Goal: Task Accomplishment & Management: Manage account settings

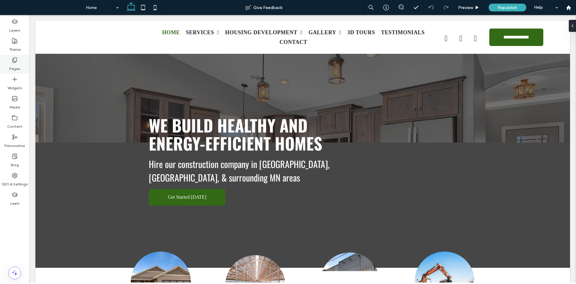
click at [18, 57] on div "Pages" at bounding box center [14, 64] width 29 height 19
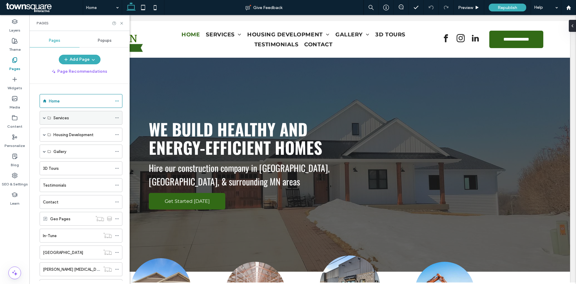
click at [42, 116] on div "Services" at bounding box center [81, 118] width 83 height 14
click at [43, 116] on span at bounding box center [44, 117] width 3 height 3
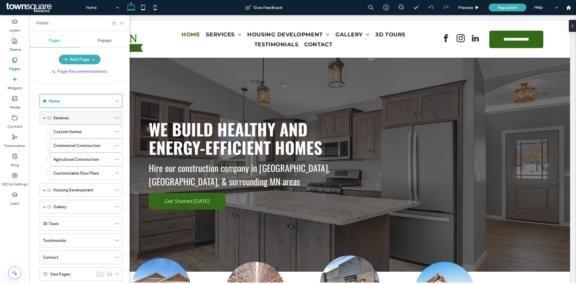
click at [43, 116] on span at bounding box center [44, 117] width 3 height 3
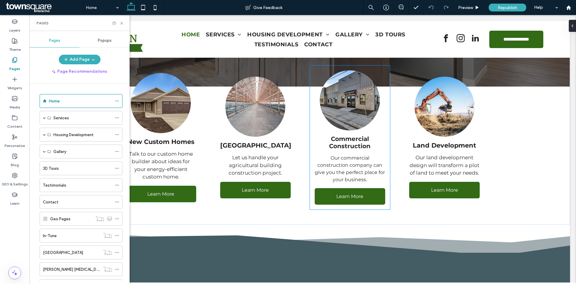
scroll to position [240, 0]
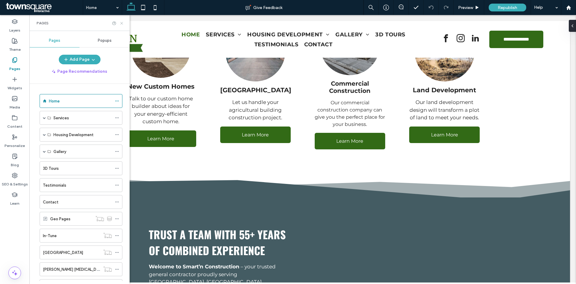
click at [122, 23] on use at bounding box center [121, 23] width 2 height 2
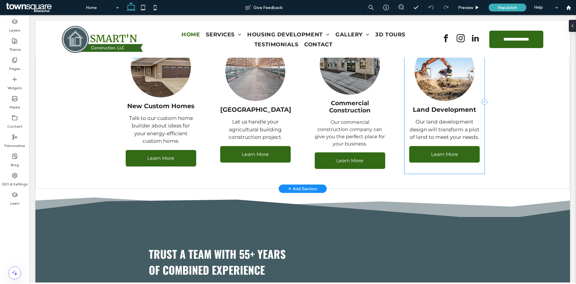
scroll to position [210, 0]
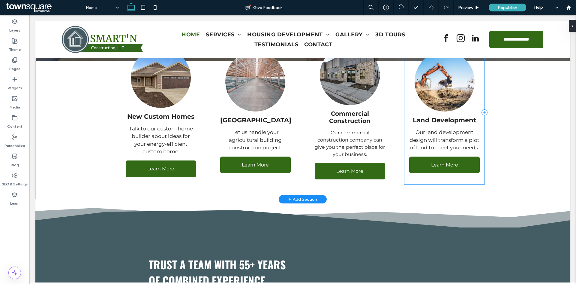
click at [445, 125] on div "Land Development Our land development design will transform a plot of land to m…" at bounding box center [445, 112] width 80 height 144
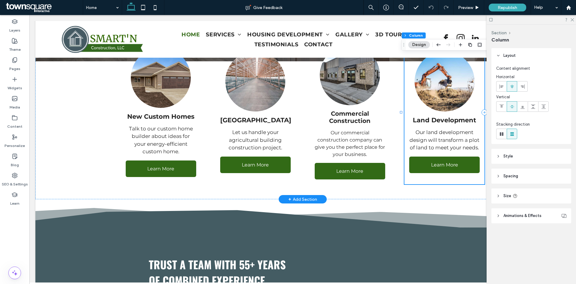
click at [457, 122] on span "Land Development" at bounding box center [444, 120] width 63 height 8
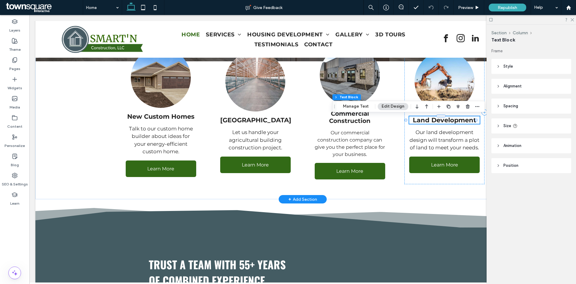
click at [471, 121] on span "Land Development" at bounding box center [444, 120] width 63 height 8
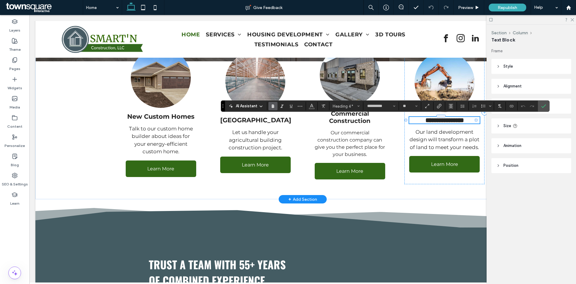
click at [464, 121] on span "**********" at bounding box center [445, 120] width 38 height 6
click at [539, 108] on label "Confirm" at bounding box center [543, 106] width 9 height 11
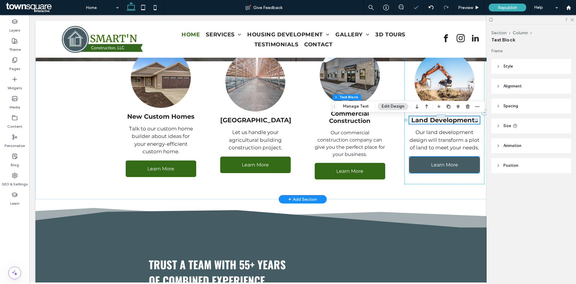
click at [448, 166] on span "Learn More" at bounding box center [444, 165] width 27 height 6
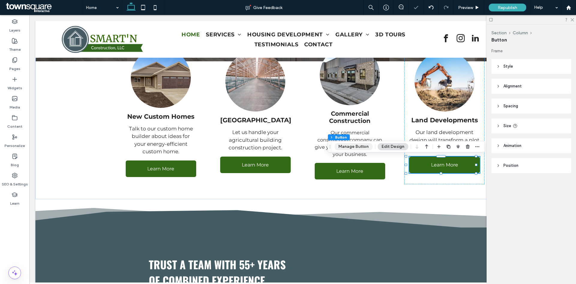
click at [345, 146] on button "Manage Button" at bounding box center [354, 146] width 38 height 7
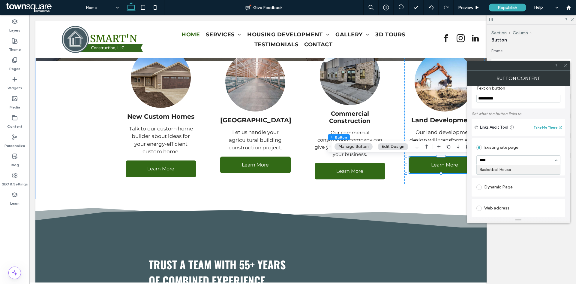
scroll to position [11, 0]
type input "*"
click at [565, 65] on icon at bounding box center [565, 65] width 5 height 5
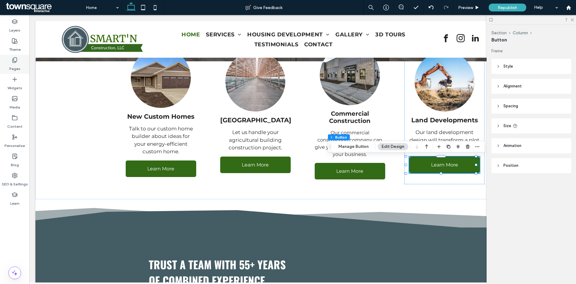
click at [20, 66] on label "Pages" at bounding box center [14, 67] width 11 height 8
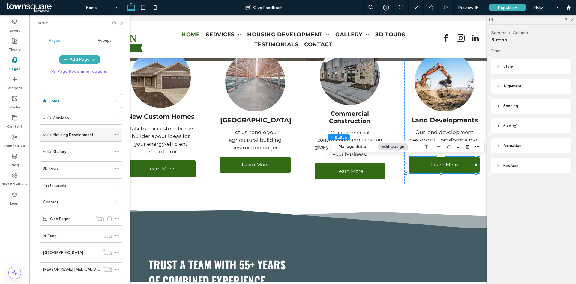
click at [42, 136] on div "Housing Development" at bounding box center [81, 135] width 83 height 14
click at [44, 135] on span at bounding box center [44, 134] width 3 height 3
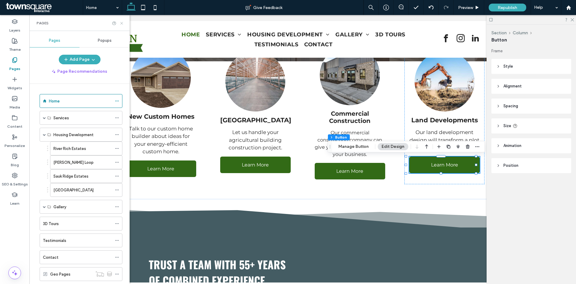
click at [123, 23] on icon at bounding box center [121, 23] width 5 height 5
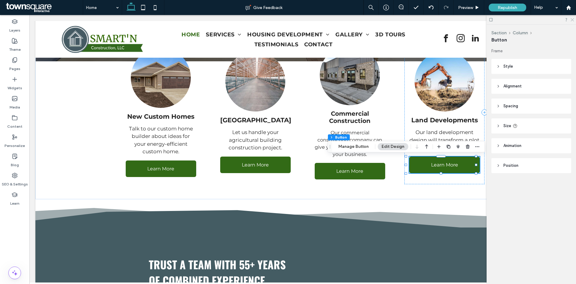
click at [573, 20] on use at bounding box center [572, 19] width 3 height 3
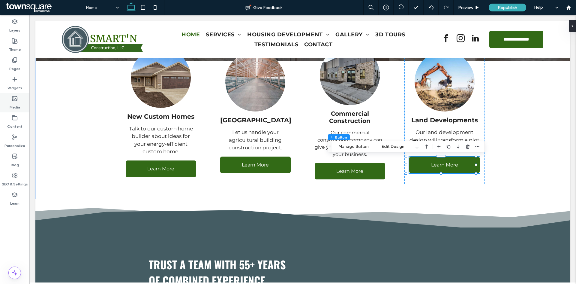
click at [8, 62] on div "Pages" at bounding box center [14, 64] width 29 height 19
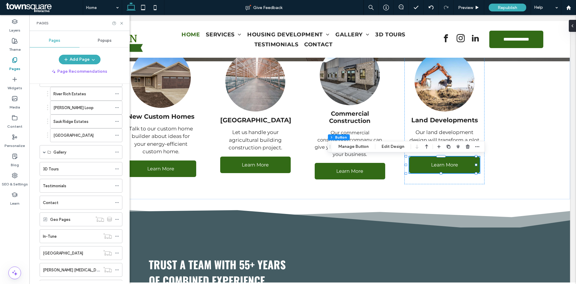
scroll to position [0, 0]
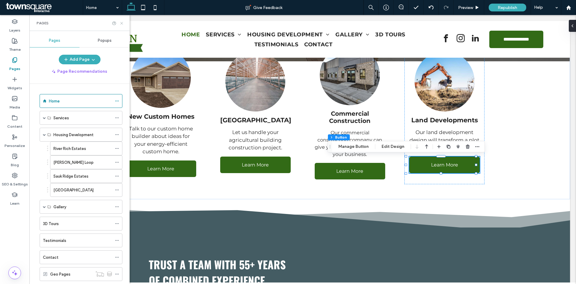
click at [123, 24] on icon at bounding box center [121, 23] width 5 height 5
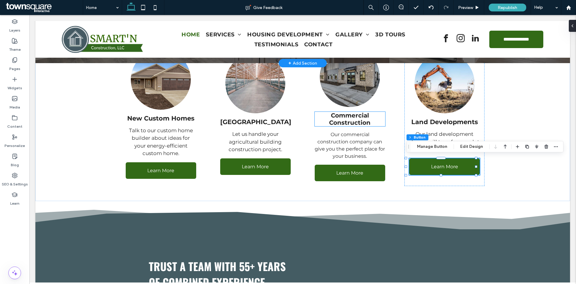
scroll to position [90, 0]
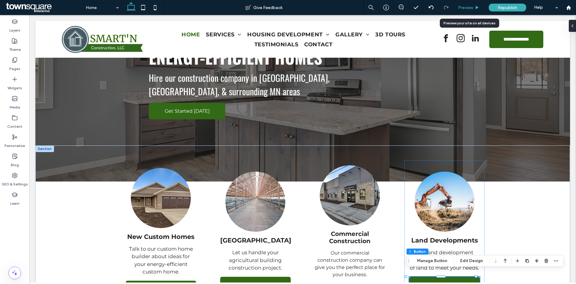
click at [473, 11] on div "Preview" at bounding box center [469, 7] width 31 height 15
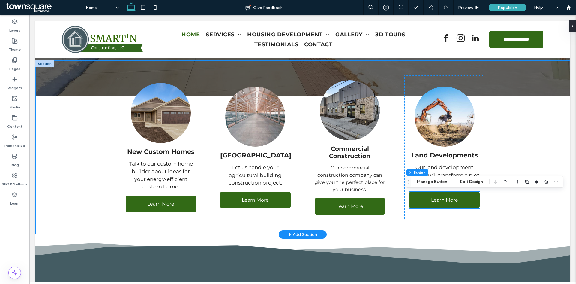
scroll to position [180, 0]
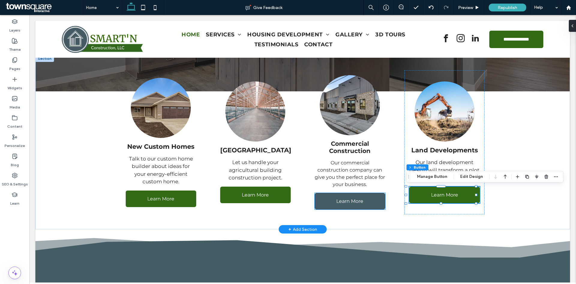
click at [350, 203] on span "Learn More" at bounding box center [350, 201] width 27 height 6
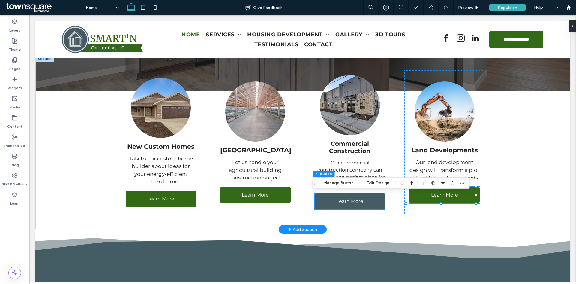
type input "**"
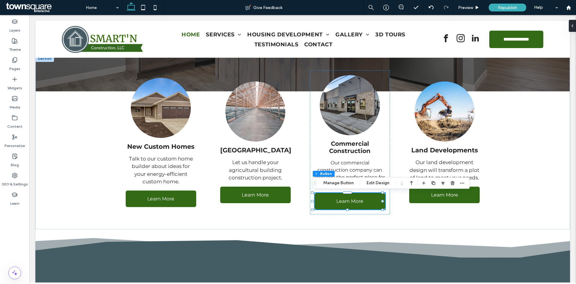
click at [337, 188] on div "Section Column Button Manage Button Edit Design" at bounding box center [391, 182] width 157 height 11
click at [336, 185] on button "Manage Button" at bounding box center [339, 182] width 38 height 7
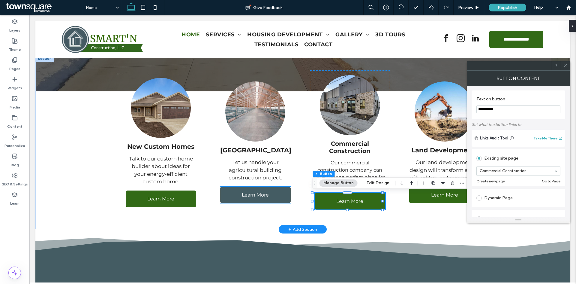
click at [267, 194] on link "Learn More" at bounding box center [255, 194] width 71 height 17
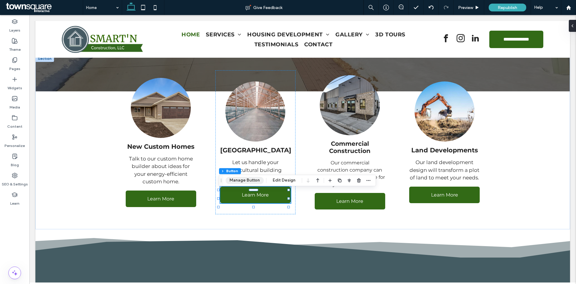
click at [243, 177] on button "Manage Button" at bounding box center [245, 180] width 38 height 7
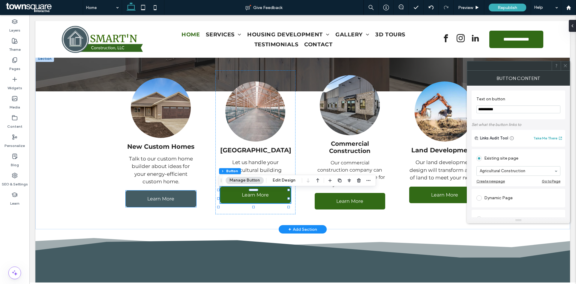
click at [160, 194] on link "Learn More" at bounding box center [161, 198] width 71 height 17
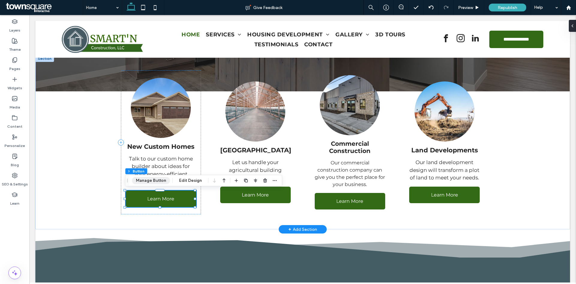
click at [154, 180] on button "Manage Button" at bounding box center [151, 180] width 38 height 7
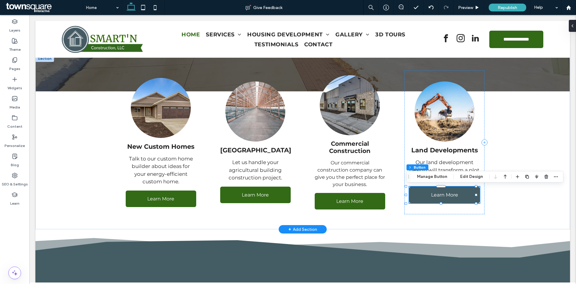
type input "**"
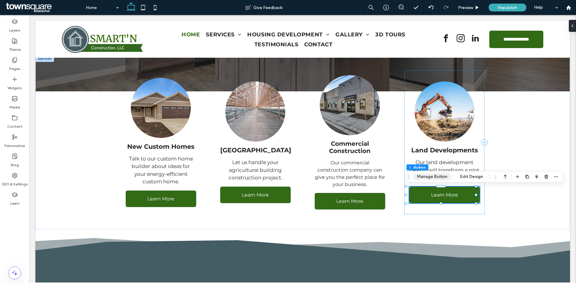
click at [433, 176] on button "Manage Button" at bounding box center [432, 176] width 38 height 7
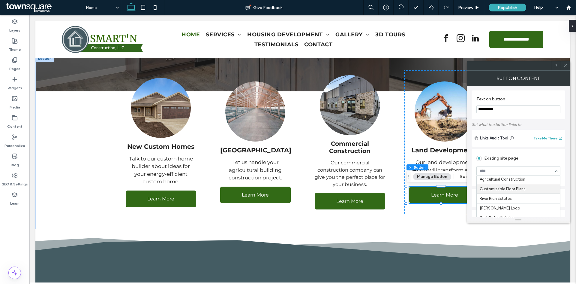
scroll to position [0, 0]
click at [565, 66] on icon at bounding box center [565, 65] width 5 height 5
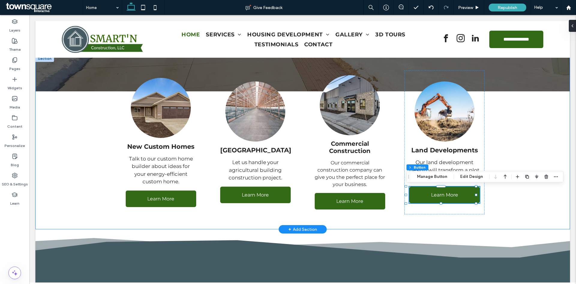
click at [533, 109] on div "New Custom Homes Talk to our custom home builder about ideas for your energy-ef…" at bounding box center [302, 142] width 535 height 174
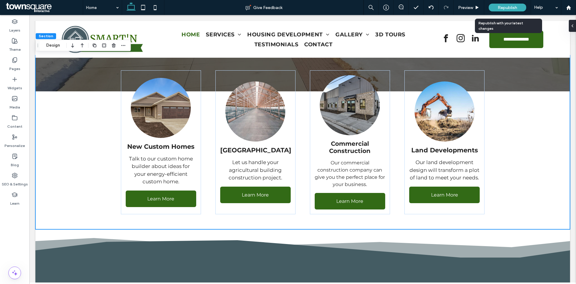
click at [502, 5] on span "Republish" at bounding box center [508, 7] width 20 height 5
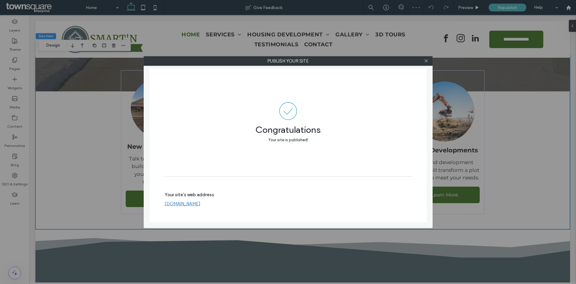
click at [429, 62] on div at bounding box center [426, 60] width 9 height 9
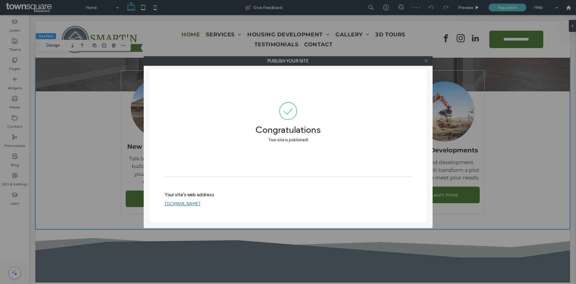
click at [427, 59] on icon at bounding box center [426, 61] width 5 height 5
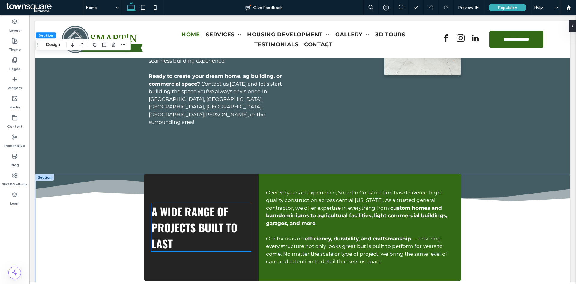
scroll to position [600, 0]
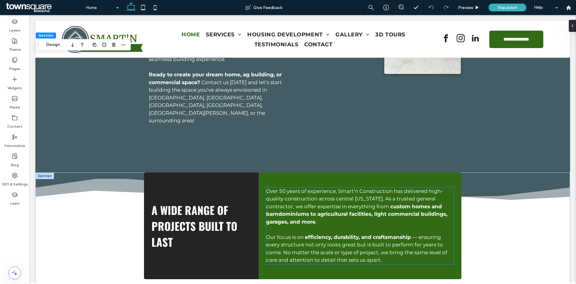
click at [294, 188] on span "Over 50 years of experience, Smart’n Construction has delivered high-quality co…" at bounding box center [354, 198] width 177 height 21
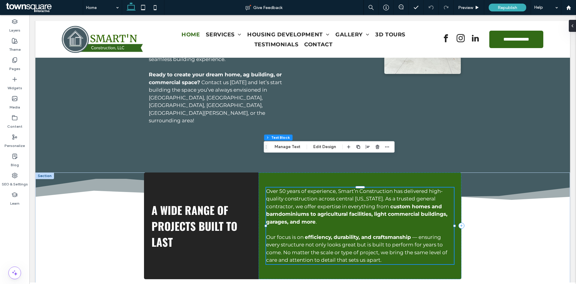
click at [293, 188] on span "Over 50 years of experience, Smart’n Construction has delivered high-quality co…" at bounding box center [354, 198] width 177 height 21
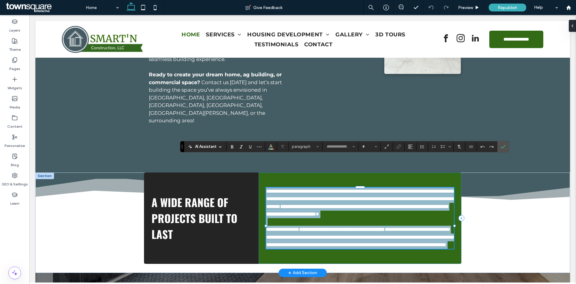
type input "**********"
type input "**"
click at [284, 189] on span "**********" at bounding box center [360, 199] width 189 height 20
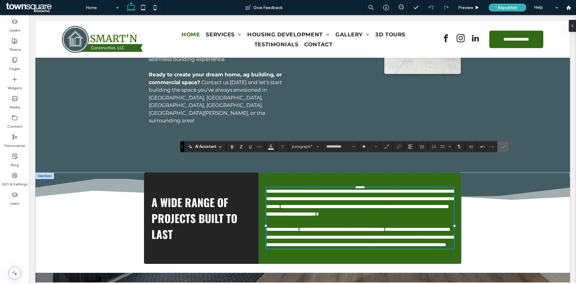
click at [504, 145] on icon "Confirm" at bounding box center [503, 146] width 5 height 5
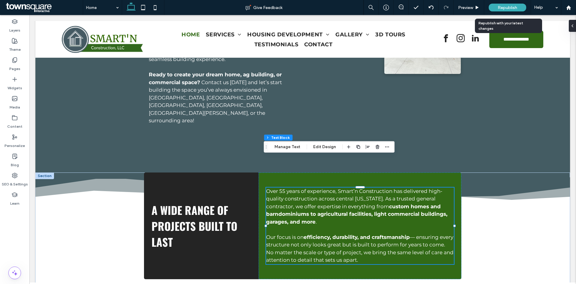
click at [509, 5] on span "Republish" at bounding box center [508, 7] width 20 height 5
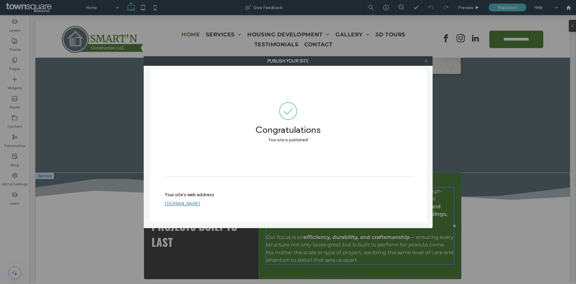
click at [424, 61] on icon at bounding box center [426, 61] width 5 height 5
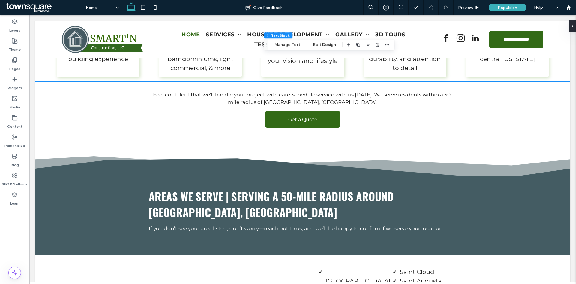
scroll to position [1171, 0]
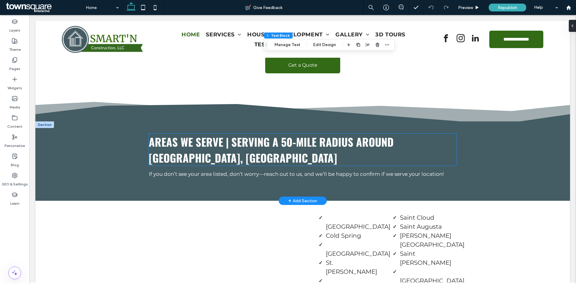
click at [206, 134] on h3 "Areas We Serve | Serving a 50-mile radius around [GEOGRAPHIC_DATA], [GEOGRAPHIC…" at bounding box center [303, 150] width 308 height 32
click at [206, 134] on div "Areas We Serve | Serving a 50-mile radius around [GEOGRAPHIC_DATA], [GEOGRAPHIC…" at bounding box center [303, 150] width 308 height 32
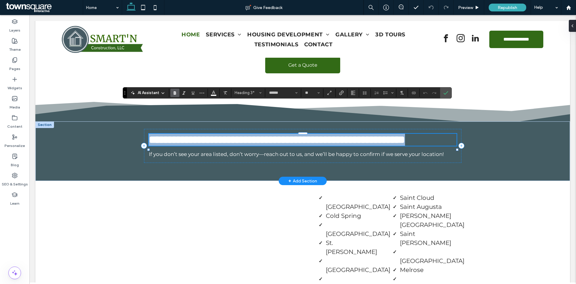
click at [198, 134] on h3 "**********" at bounding box center [303, 140] width 308 height 12
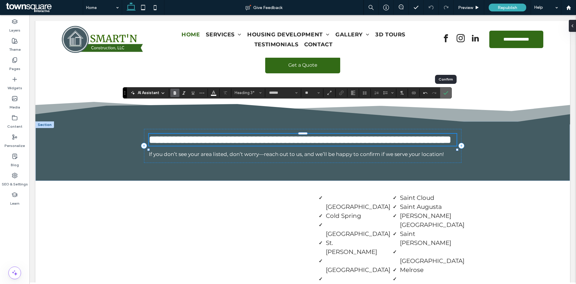
click at [444, 90] on icon "Confirm" at bounding box center [446, 92] width 5 height 5
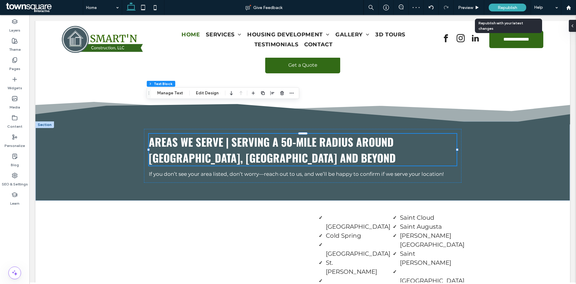
click at [500, 8] on span "Republish" at bounding box center [508, 7] width 20 height 5
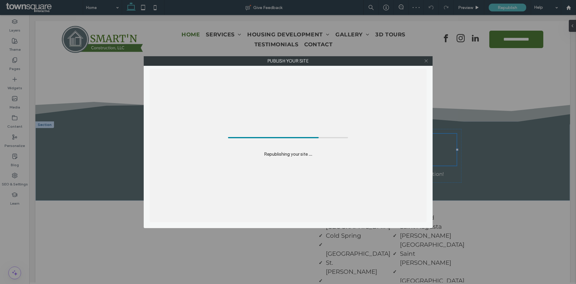
click at [427, 62] on icon at bounding box center [426, 61] width 5 height 5
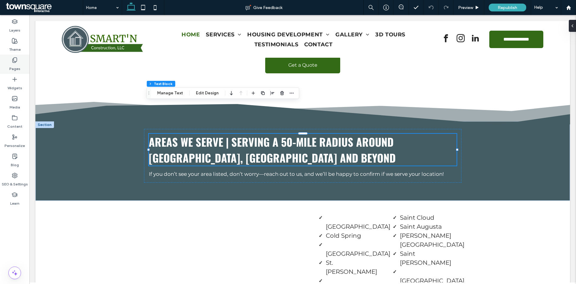
click at [18, 66] on label "Pages" at bounding box center [14, 67] width 11 height 8
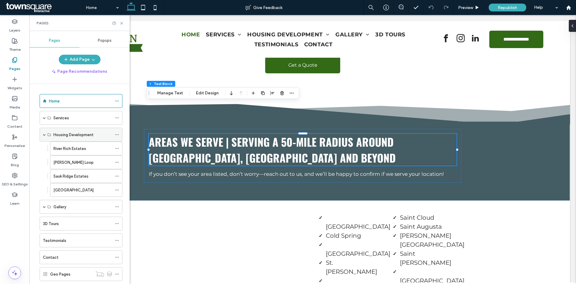
click at [46, 134] on span at bounding box center [44, 134] width 3 height 3
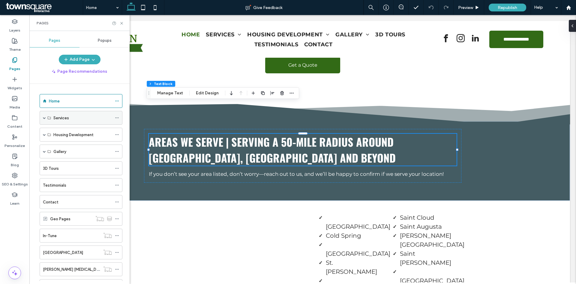
click at [44, 119] on span at bounding box center [44, 117] width 3 height 13
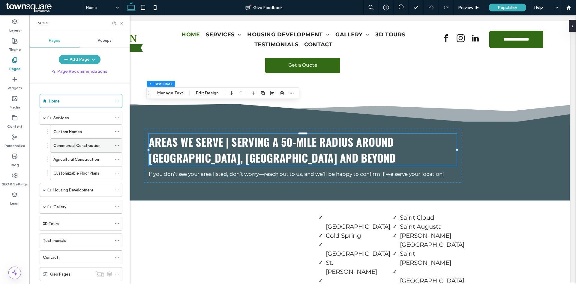
click at [74, 147] on label "Commercial Construction" at bounding box center [76, 145] width 47 height 11
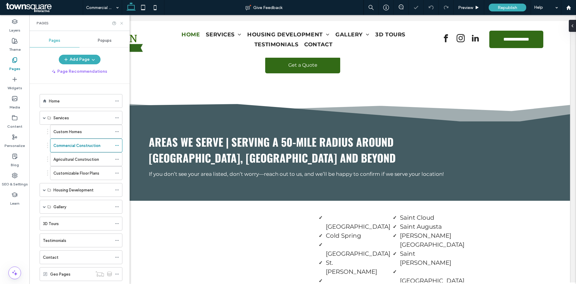
click at [121, 23] on icon at bounding box center [121, 23] width 5 height 5
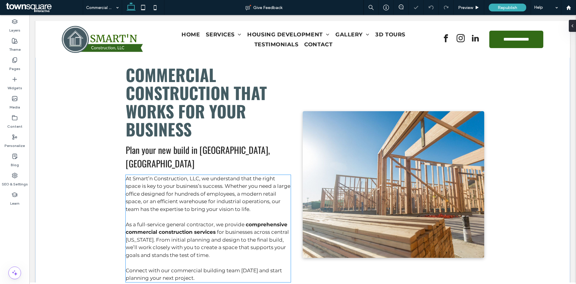
scroll to position [60, 0]
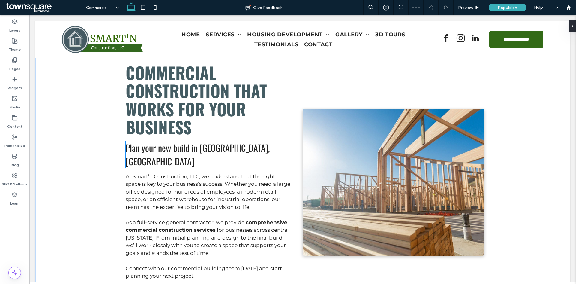
click at [231, 149] on span "Plan your new build in [GEOGRAPHIC_DATA], [GEOGRAPHIC_DATA]" at bounding box center [198, 154] width 144 height 27
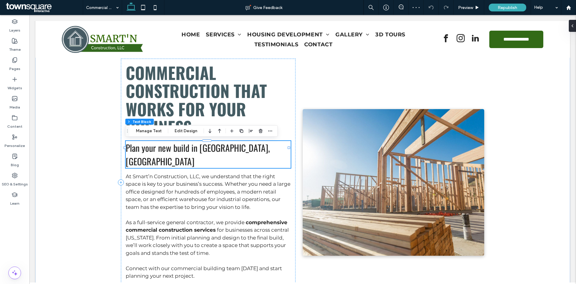
click at [231, 149] on div "Plan your new build in [GEOGRAPHIC_DATA], [GEOGRAPHIC_DATA]" at bounding box center [208, 154] width 165 height 27
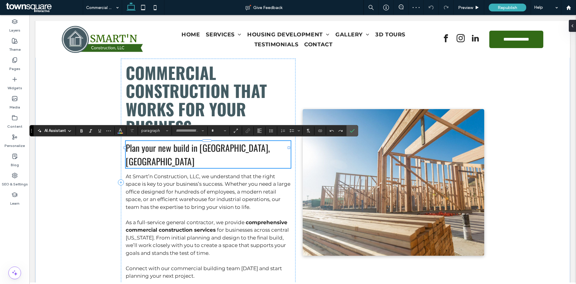
type input "******"
type input "**"
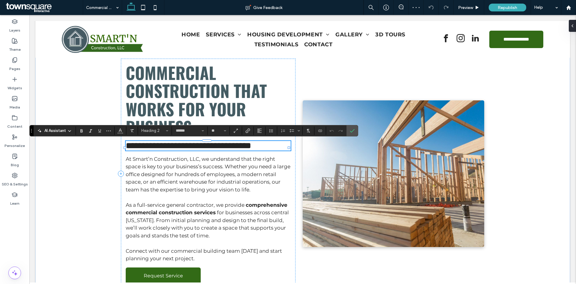
click at [260, 145] on h2 "**********" at bounding box center [208, 146] width 165 height 10
click at [354, 134] on span "Confirm" at bounding box center [352, 130] width 5 height 10
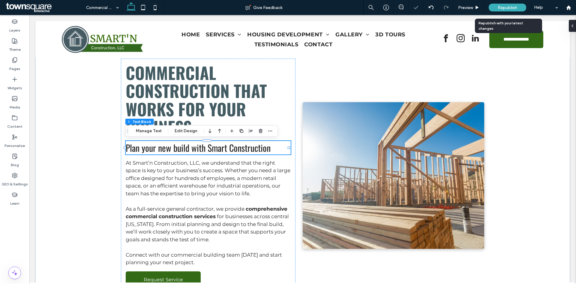
click at [498, 7] on div "Republish" at bounding box center [508, 8] width 38 height 8
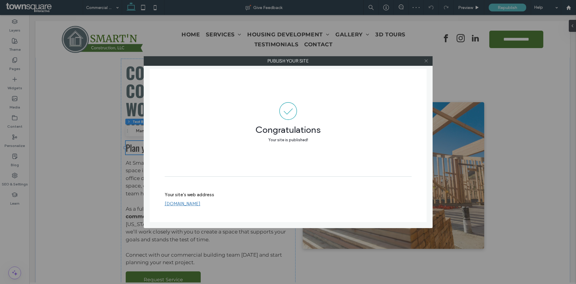
click at [428, 61] on icon at bounding box center [426, 61] width 5 height 5
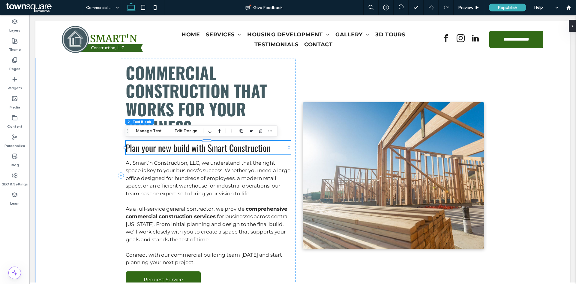
click at [273, 144] on h2 "Plan your new build with Smart Construction" at bounding box center [208, 148] width 165 height 14
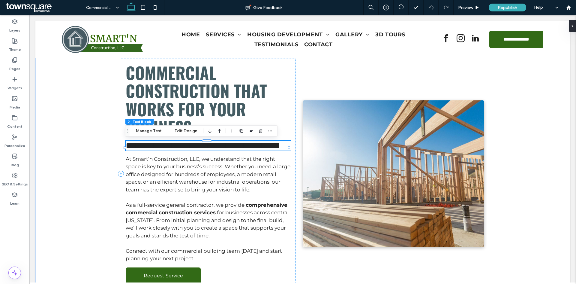
click at [273, 144] on h2 "**********" at bounding box center [208, 146] width 165 height 10
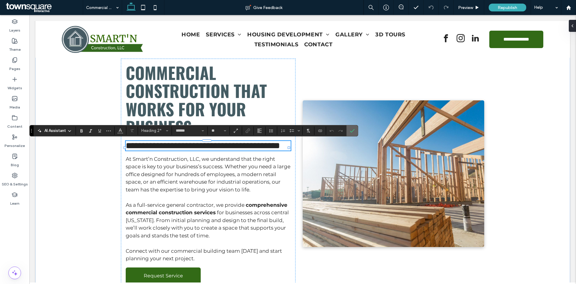
click at [354, 134] on span "Confirm" at bounding box center [352, 130] width 5 height 10
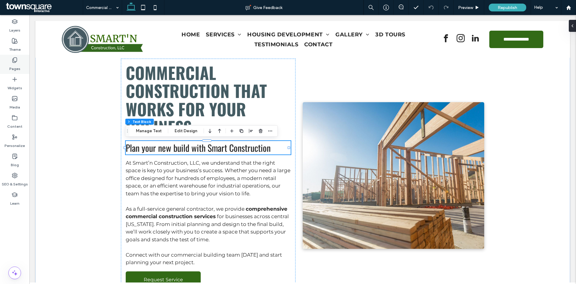
click at [12, 64] on label "Pages" at bounding box center [14, 67] width 11 height 8
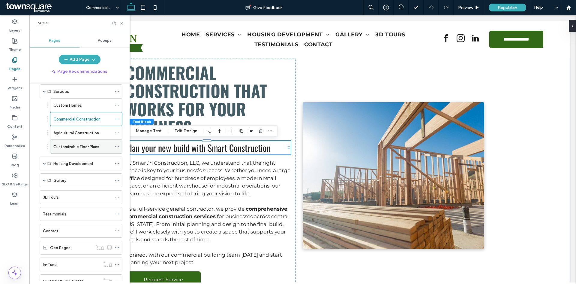
scroll to position [0, 0]
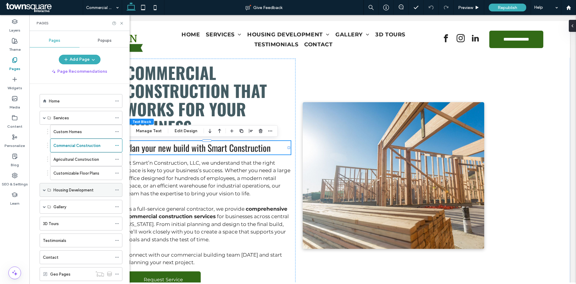
click at [45, 189] on span at bounding box center [44, 189] width 3 height 3
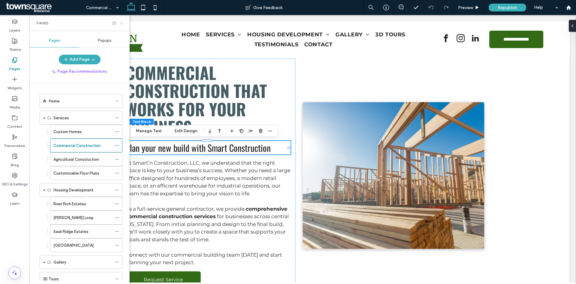
click at [121, 23] on icon at bounding box center [121, 23] width 5 height 5
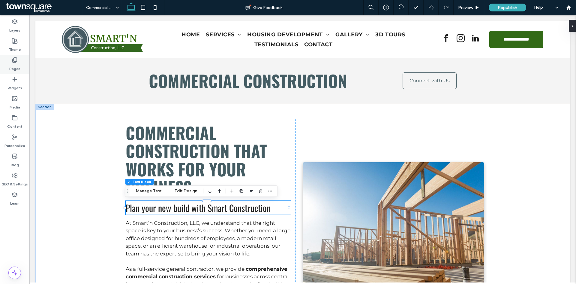
click at [22, 61] on div "Pages" at bounding box center [14, 64] width 29 height 19
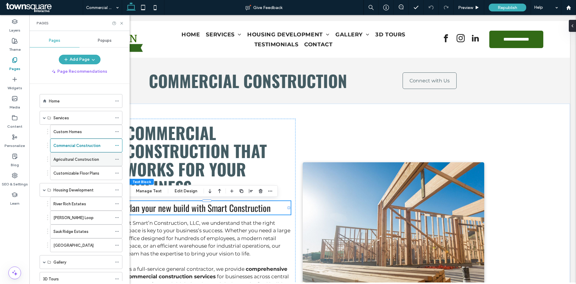
click at [69, 162] on label "Agricultural Construction" at bounding box center [76, 159] width 46 height 11
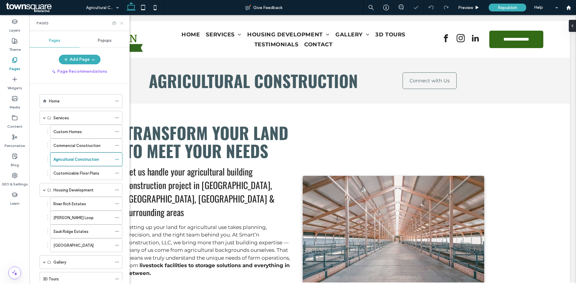
click at [122, 22] on icon at bounding box center [121, 23] width 5 height 5
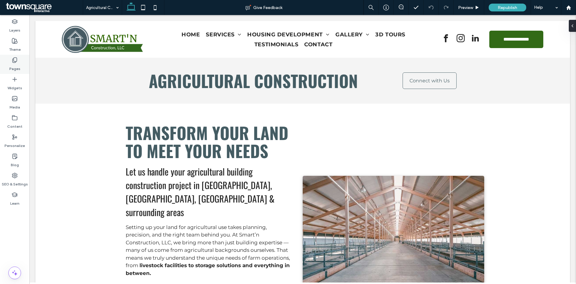
click at [21, 69] on div "Pages" at bounding box center [14, 64] width 29 height 19
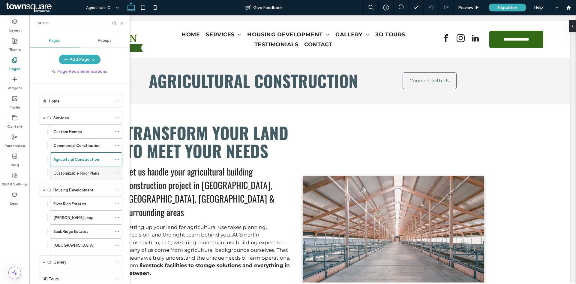
click at [73, 170] on label "Customizable Floor Plans" at bounding box center [76, 173] width 46 height 11
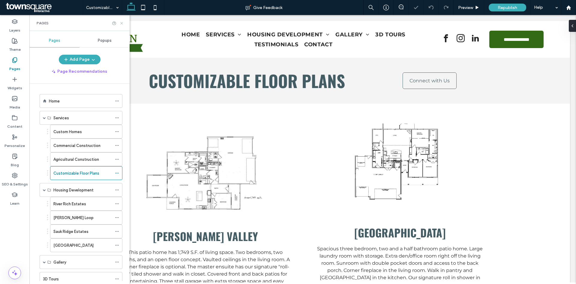
click at [122, 24] on use at bounding box center [121, 23] width 2 height 2
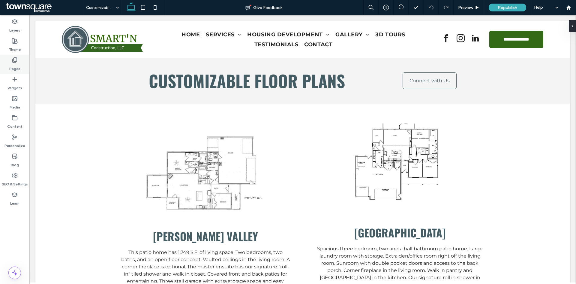
click at [16, 65] on label "Pages" at bounding box center [14, 67] width 11 height 8
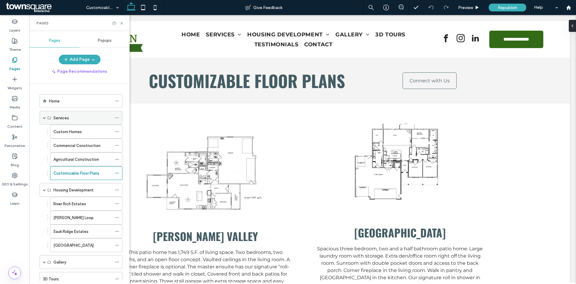
click at [45, 121] on span at bounding box center [44, 117] width 3 height 13
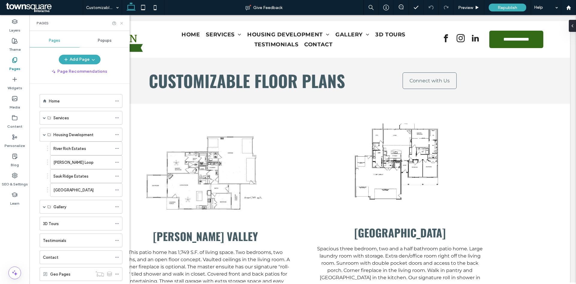
click at [123, 22] on icon at bounding box center [121, 23] width 5 height 5
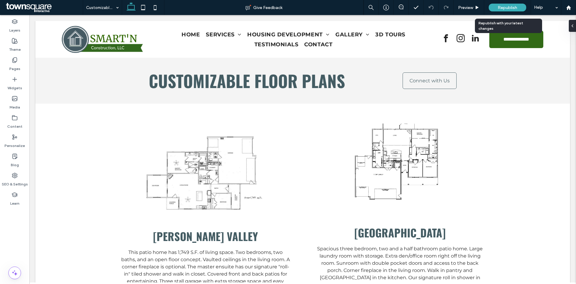
click at [509, 8] on span "Republish" at bounding box center [508, 7] width 20 height 5
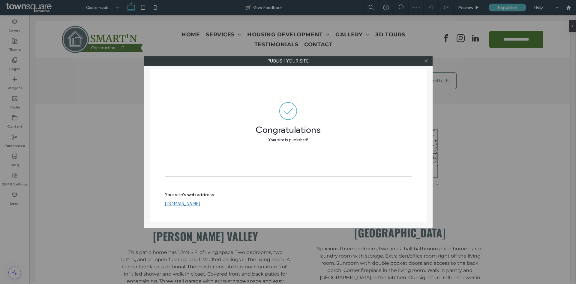
click at [425, 61] on icon at bounding box center [426, 61] width 5 height 5
